Goal: Information Seeking & Learning: Understand process/instructions

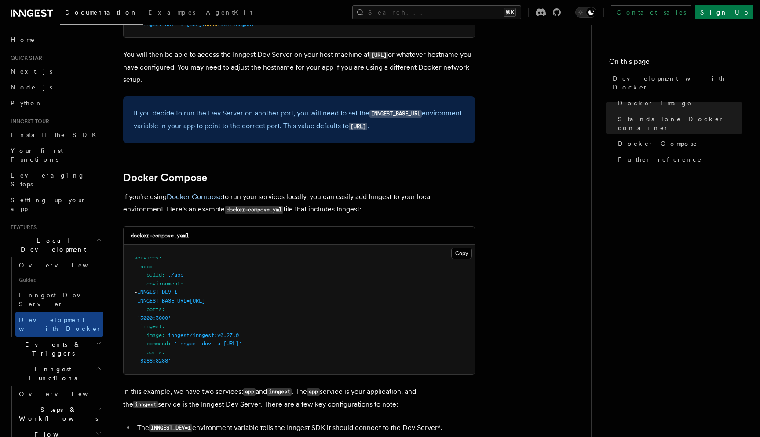
scroll to position [444, 0]
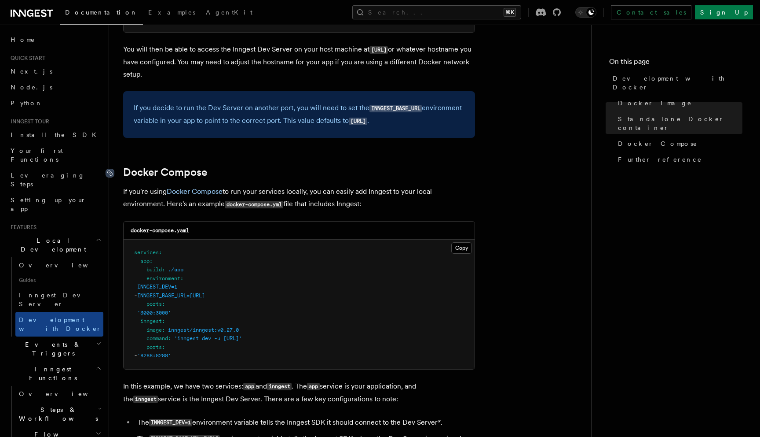
click at [111, 175] on icon at bounding box center [110, 173] width 9 height 9
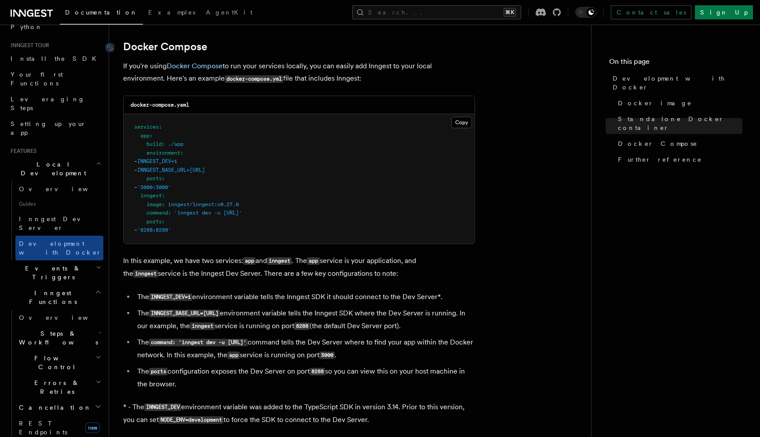
scroll to position [14, 0]
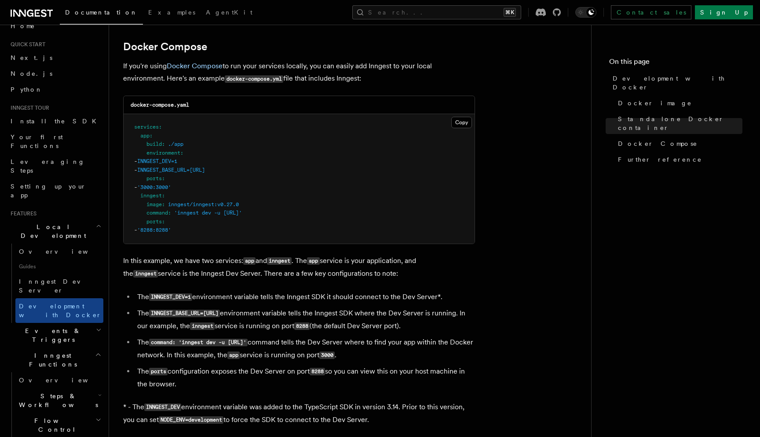
click at [661, 204] on nav "On this page Development with Docker Docker image Standalone Docker container D…" at bounding box center [675, 231] width 169 height 412
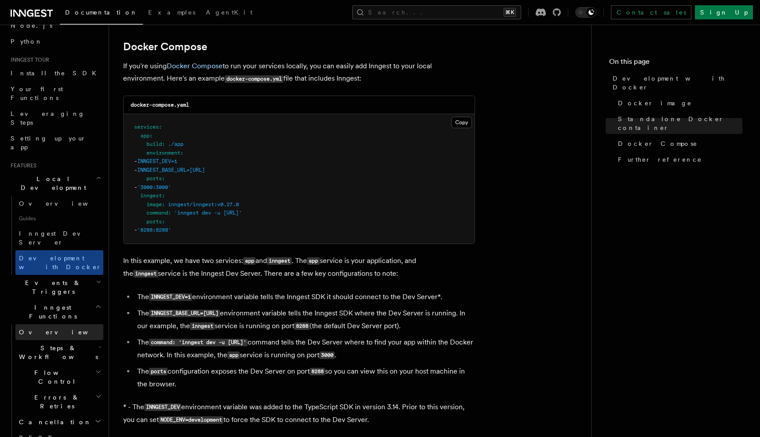
scroll to position [67, 0]
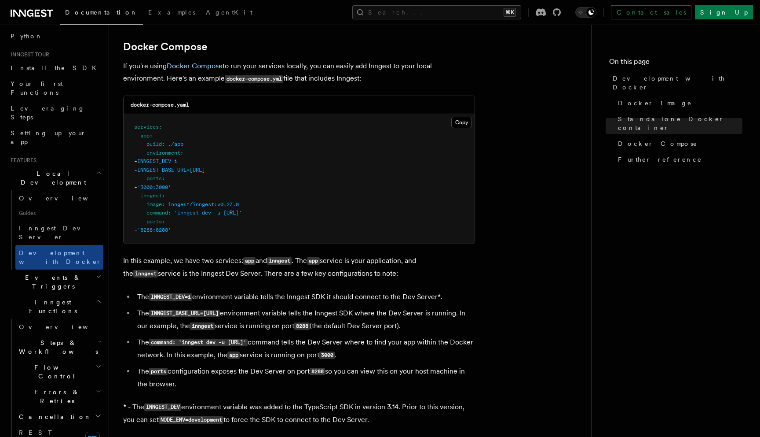
click at [67, 359] on h2 "Flow Control" at bounding box center [59, 371] width 88 height 25
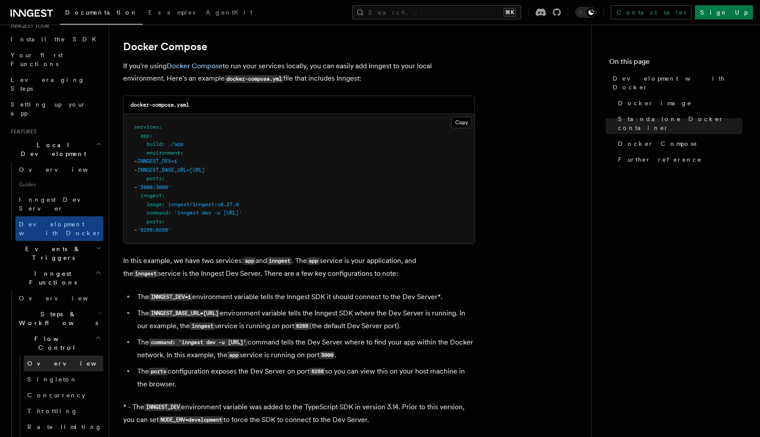
scroll to position [103, 0]
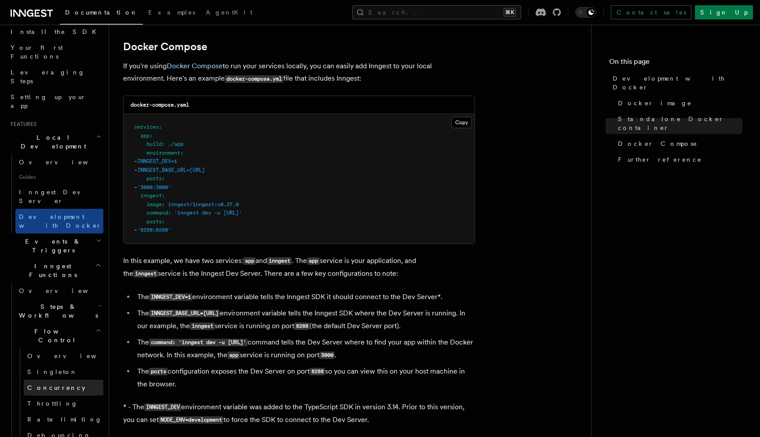
click at [58, 384] on span "Concurrency" at bounding box center [56, 387] width 58 height 7
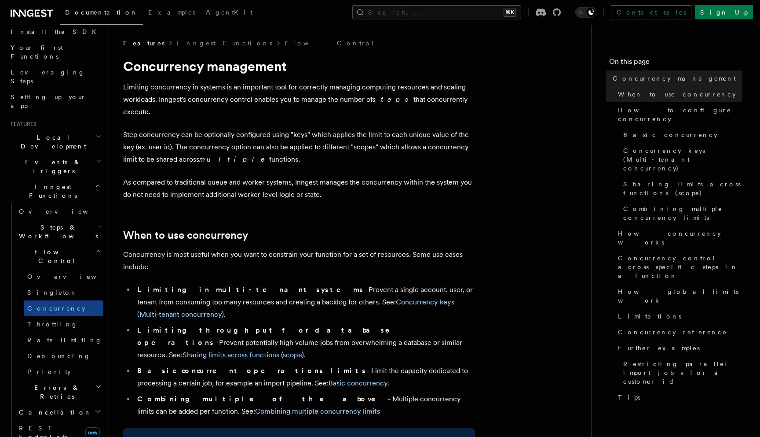
click at [77, 219] on h2 "Steps & Workflows" at bounding box center [59, 231] width 88 height 25
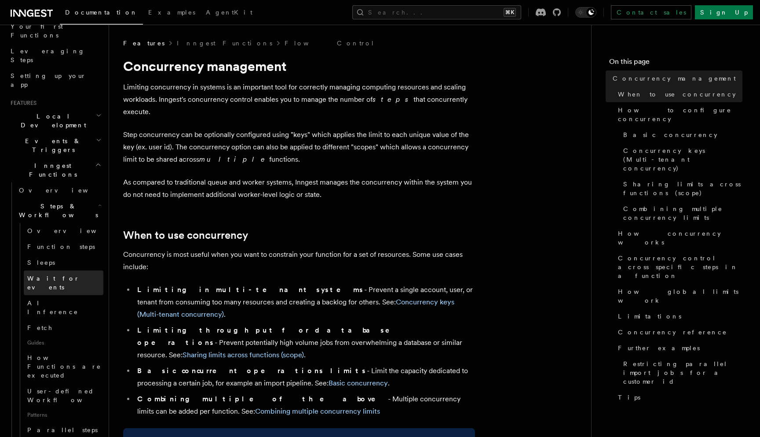
scroll to position [125, 0]
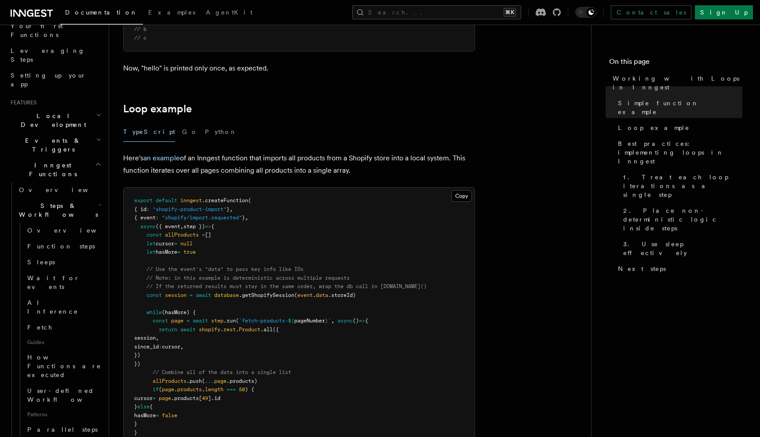
scroll to position [758, 0]
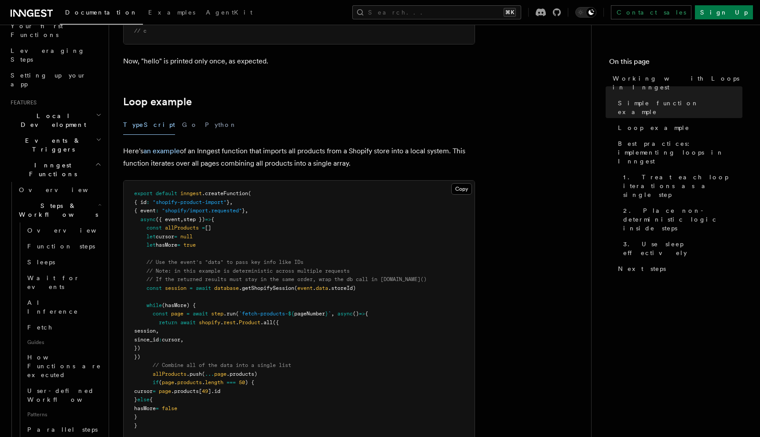
click at [179, 307] on span "(hasMore) {" at bounding box center [179, 305] width 34 height 6
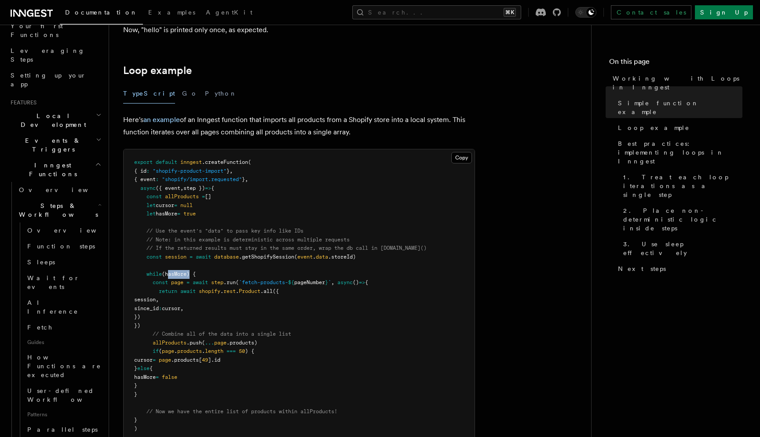
scroll to position [793, 0]
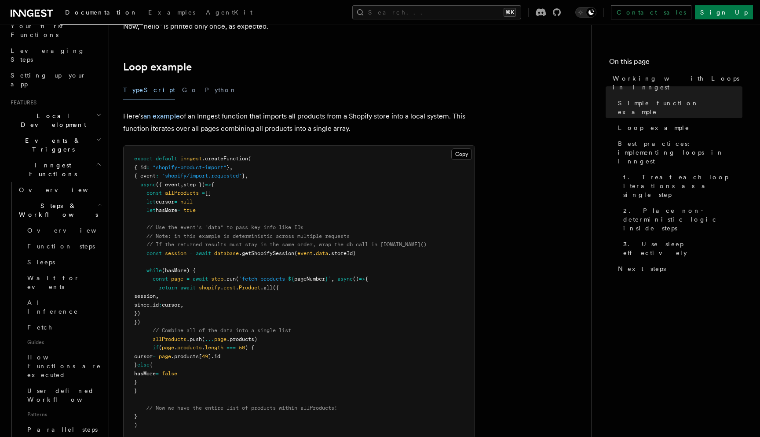
click at [315, 279] on span "pageNumber" at bounding box center [309, 278] width 31 height 6
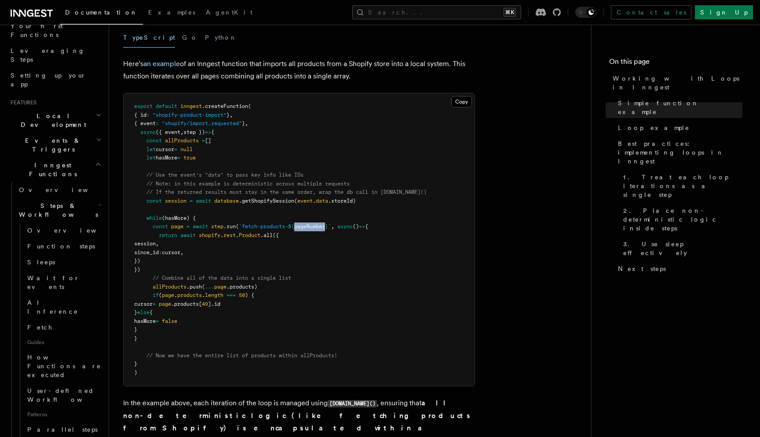
scroll to position [837, 0]
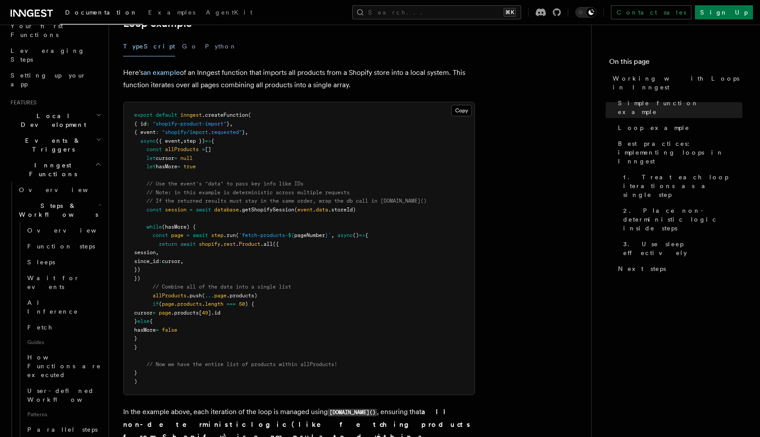
click at [173, 152] on span "allProducts" at bounding box center [182, 149] width 34 height 6
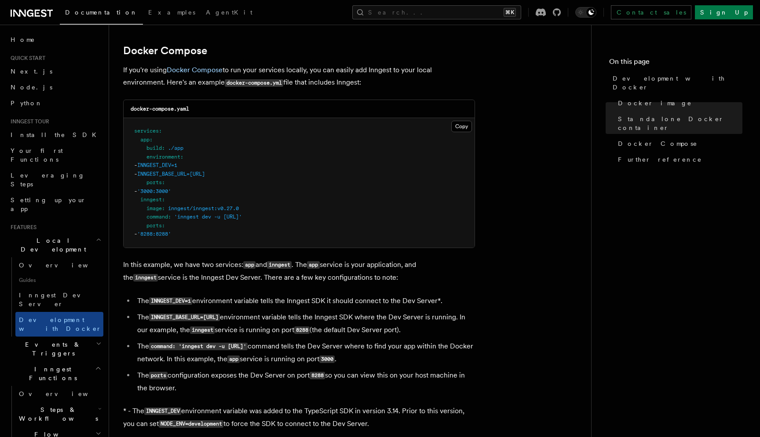
scroll to position [570, 0]
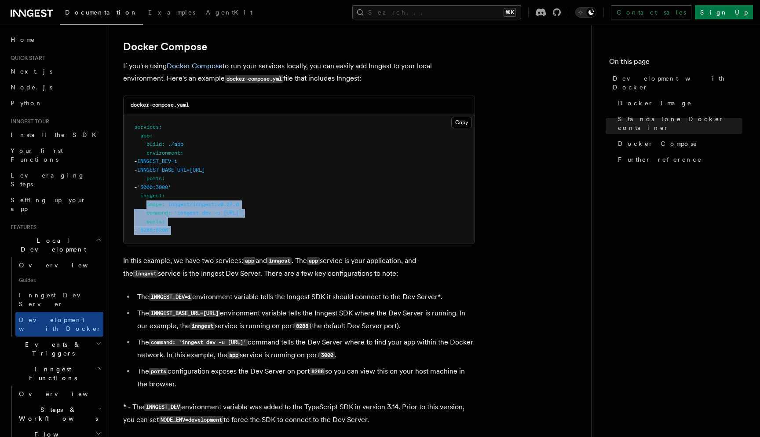
drag, startPoint x: 146, startPoint y: 208, endPoint x: 199, endPoint y: 231, distance: 58.4
click at [199, 231] on pre "services : app : build : ./app environment : - INNGEST_DEV=1 - INNGEST_BASE_URL…" at bounding box center [299, 178] width 351 height 129
copy code "image : inngest/inngest:v0.27.0 command : 'inngest dev -u [URL]' ports : - '828…"
